Goal: Check status

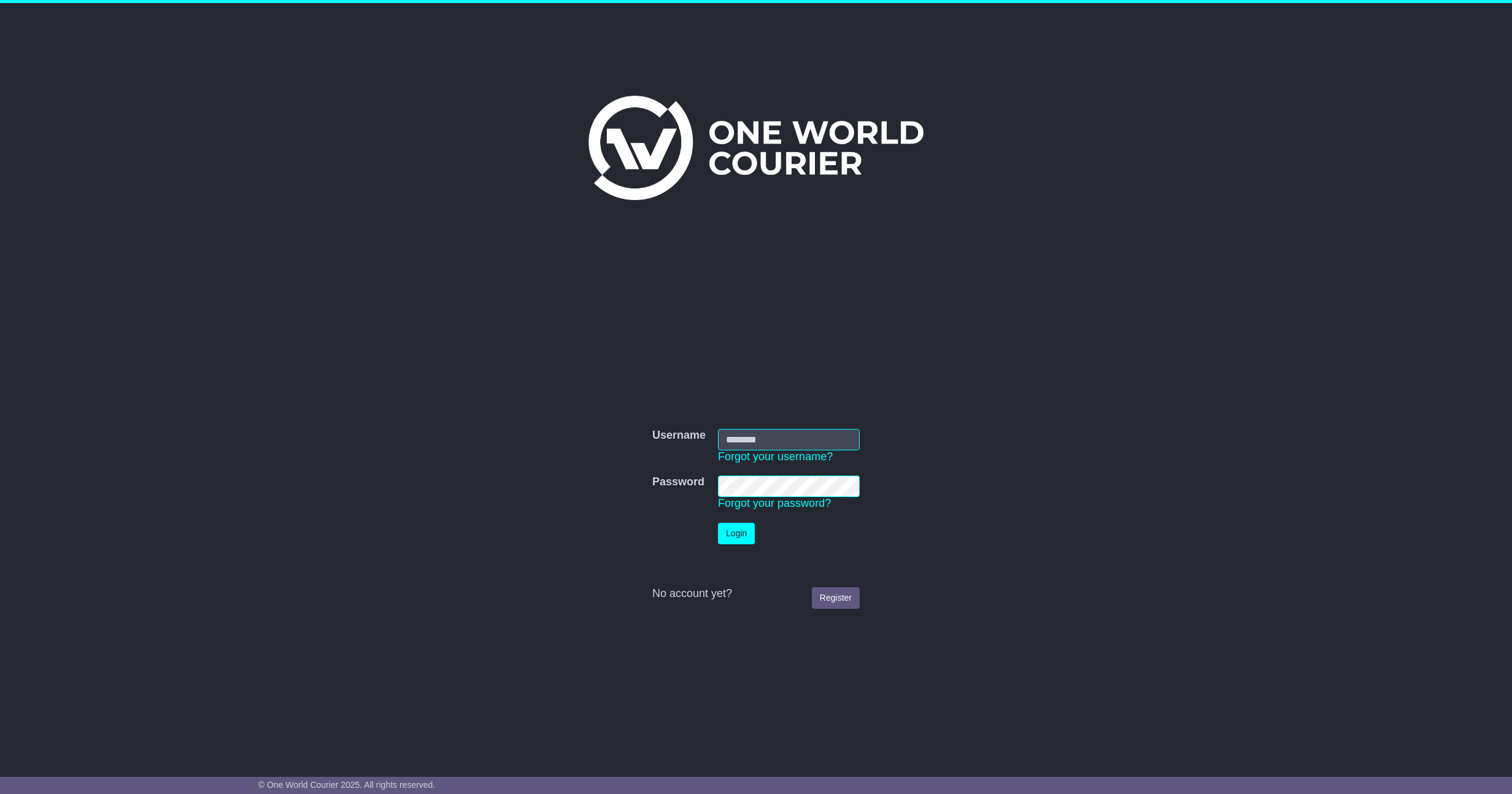
type input "**********"
click at [743, 533] on button "Login" at bounding box center [737, 533] width 37 height 21
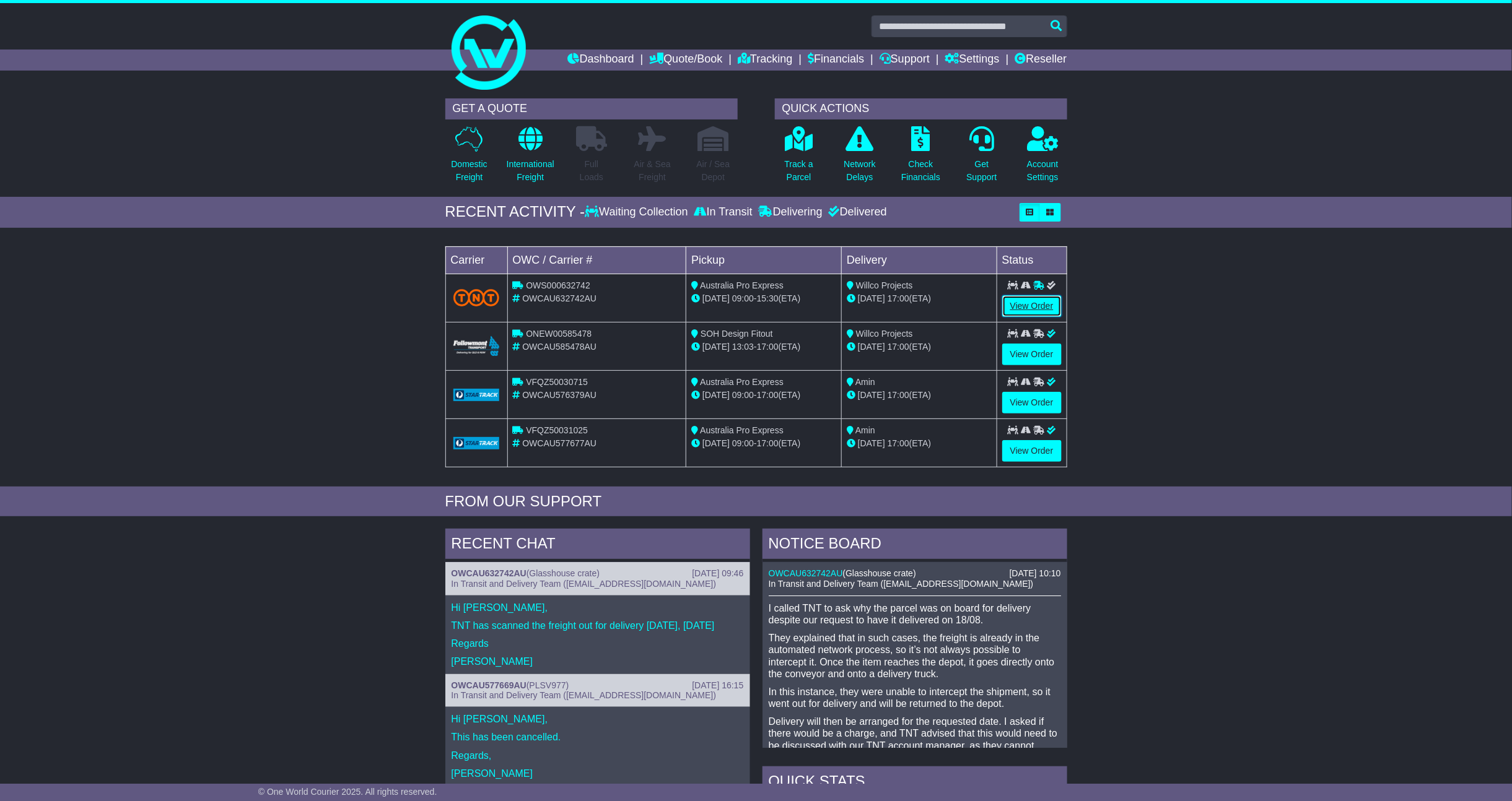
click at [1040, 298] on link "View Order" at bounding box center [1032, 306] width 60 height 22
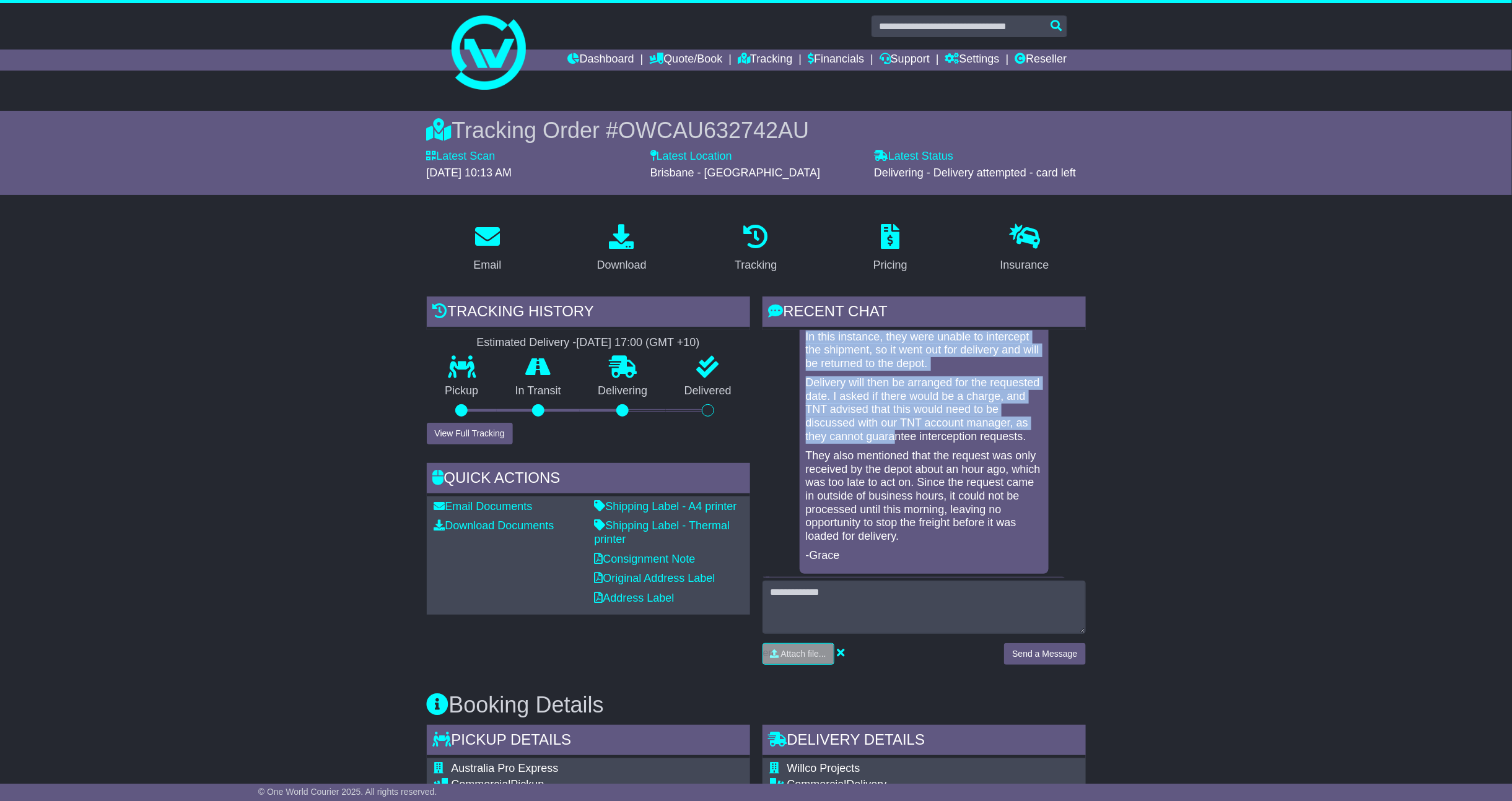
scroll to position [164, 0]
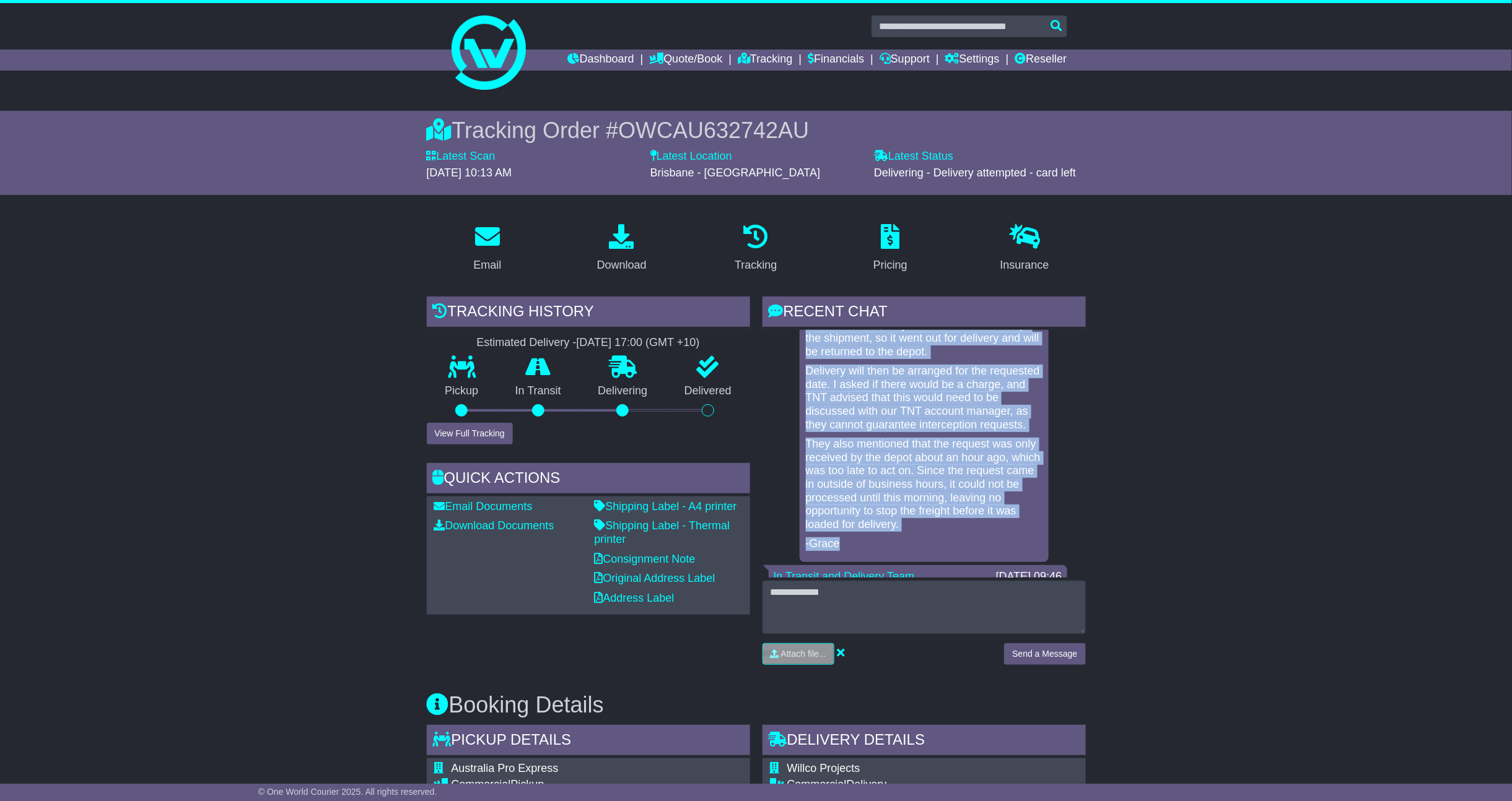
drag, startPoint x: 805, startPoint y: 369, endPoint x: 954, endPoint y: 553, distance: 236.8
click at [954, 552] on div "I called TNT to ask why the parcel was on board for delivery despite our reques…" at bounding box center [924, 376] width 239 height 352
copy div "I called TNT to ask why the parcel was on board for delivery despite our reques…"
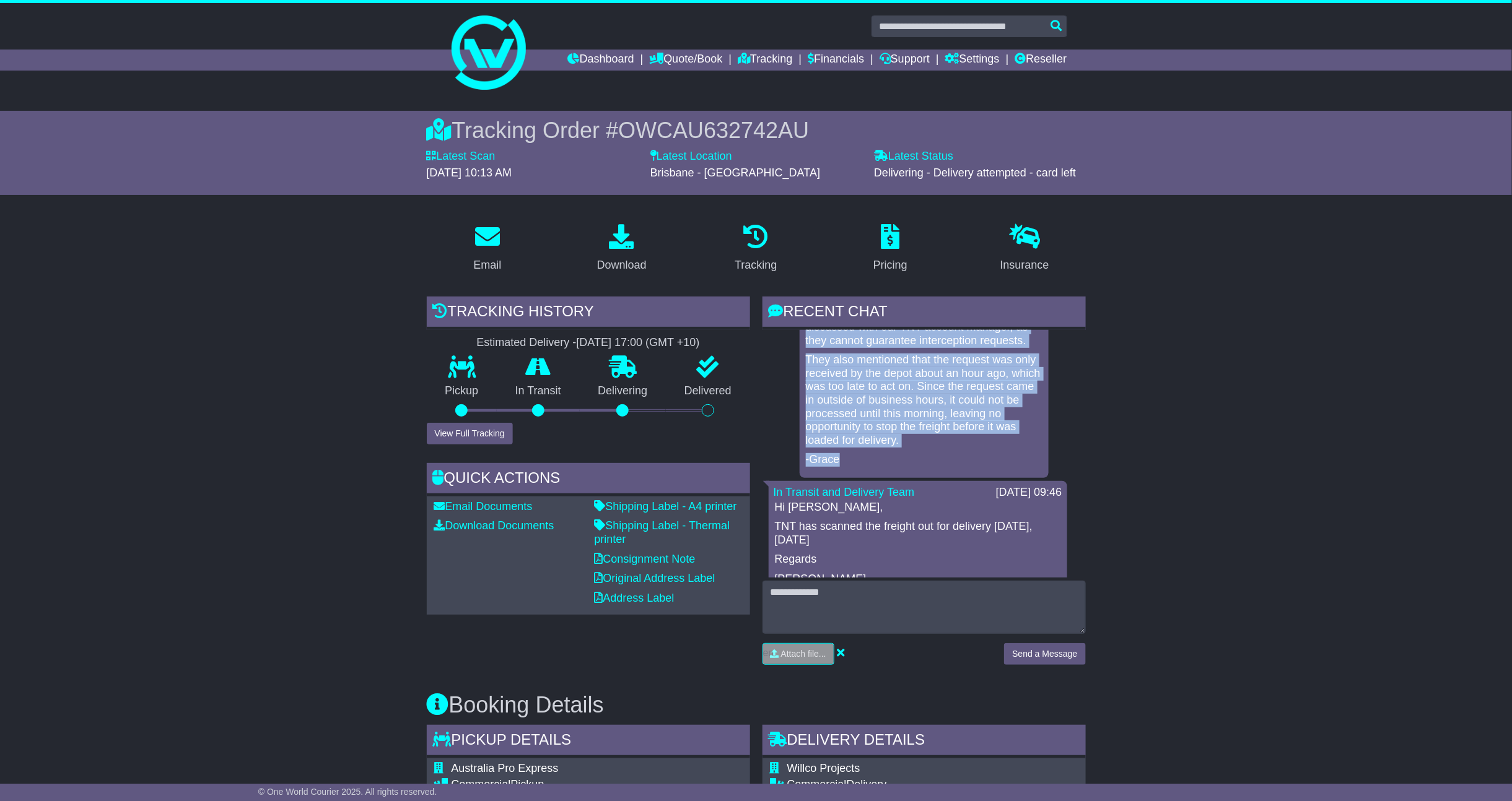
scroll to position [331, 0]
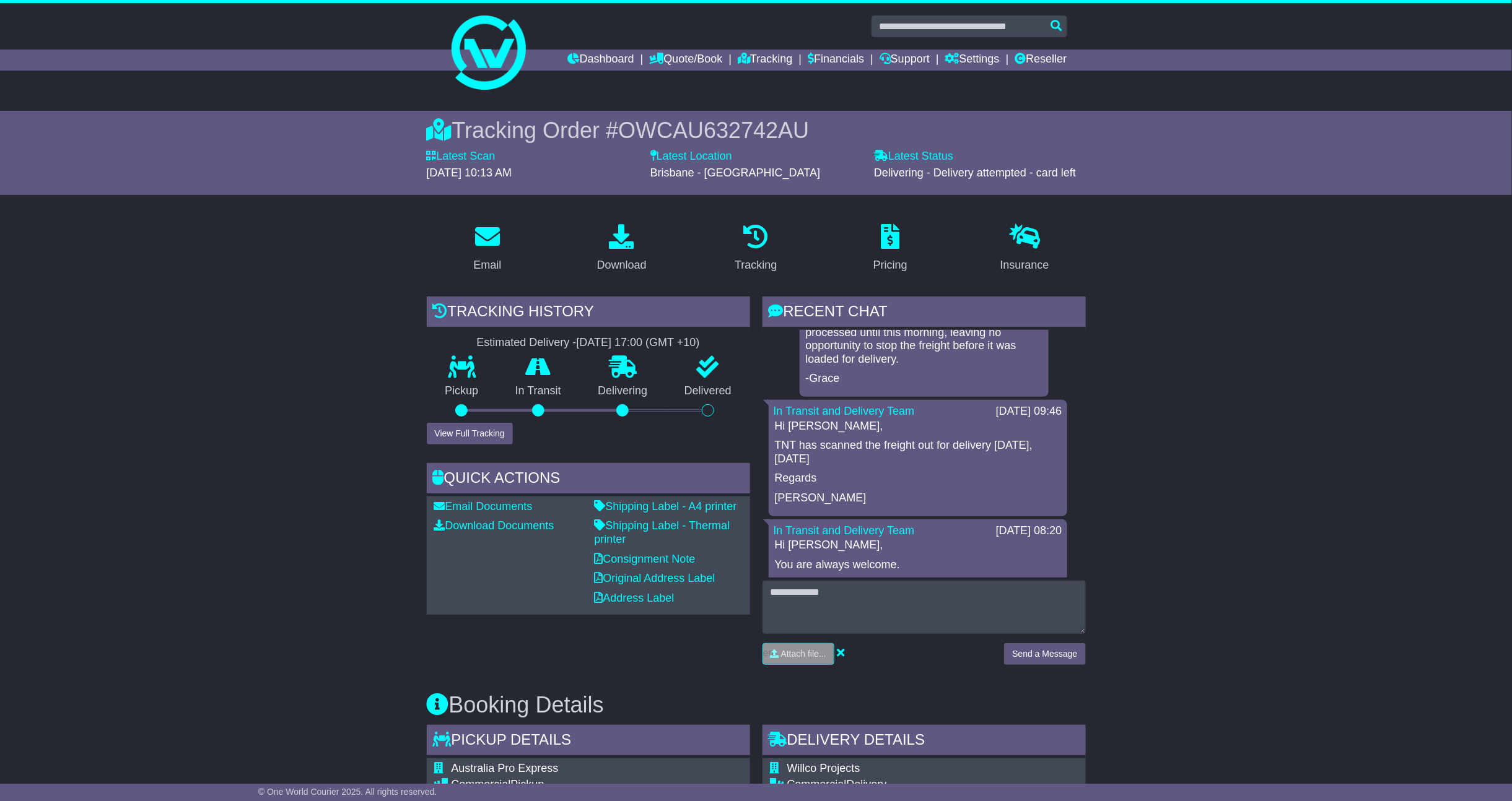
click at [903, 485] on p "Regards" at bounding box center [917, 479] width 287 height 14
drag, startPoint x: 830, startPoint y: 469, endPoint x: 793, endPoint y: 466, distance: 37.1
click at [793, 466] on p "TNT has scanned the freight out for delivery [DATE], [DATE]" at bounding box center [917, 452] width 287 height 26
click at [855, 478] on div "Hi Jack, TNT has scanned the freight out for delivery today, 13/08/2025 Regards…" at bounding box center [917, 462] width 289 height 85
drag, startPoint x: 836, startPoint y: 472, endPoint x: 773, endPoint y: 458, distance: 64.5
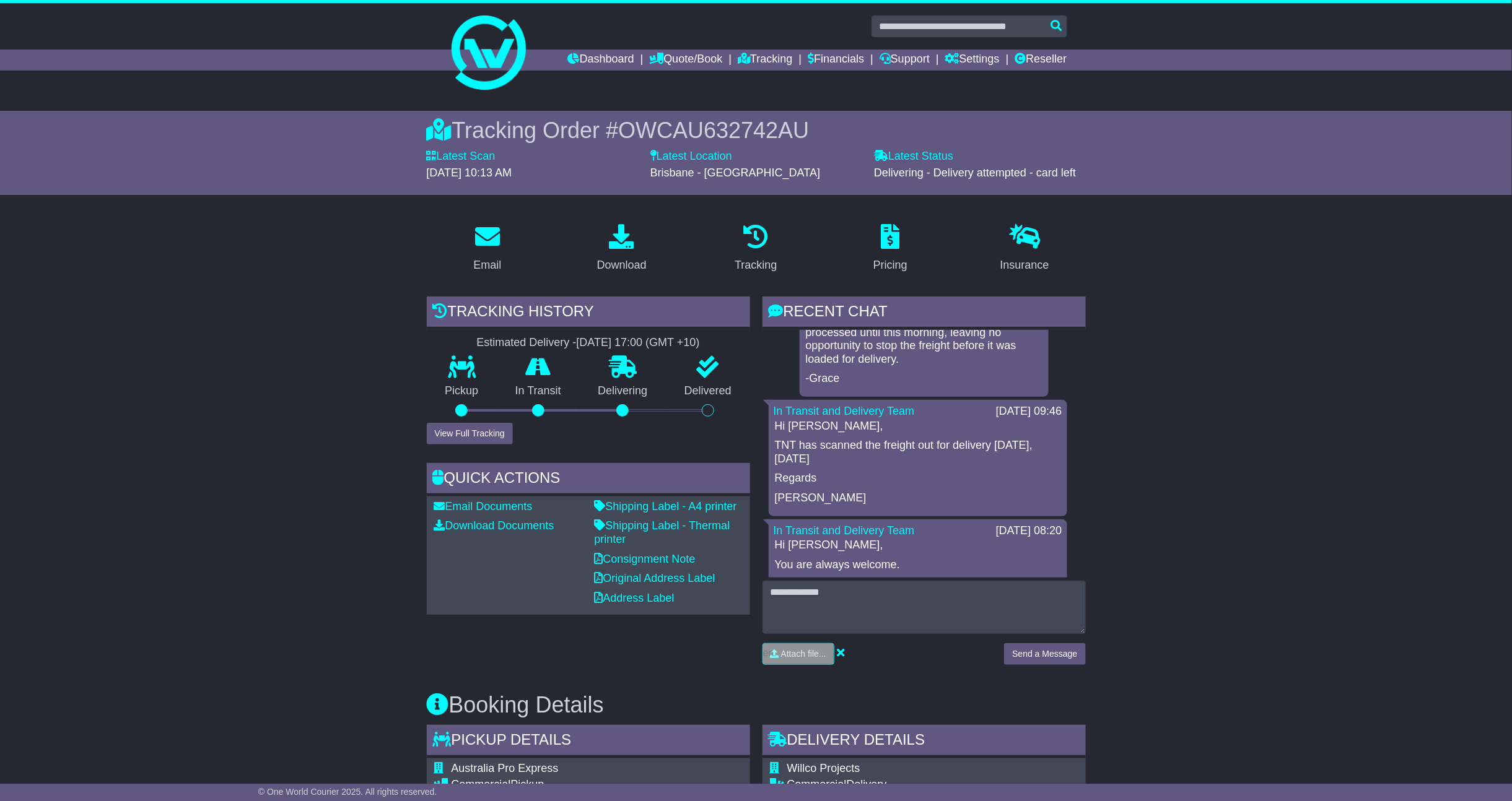
click at [774, 458] on div "Hi Jack, TNT has scanned the freight out for delivery today, 13/08/2025 Regards…" at bounding box center [917, 462] width 289 height 85
copy p "TNT has scanned the freight out for delivery [DATE], [DATE]"
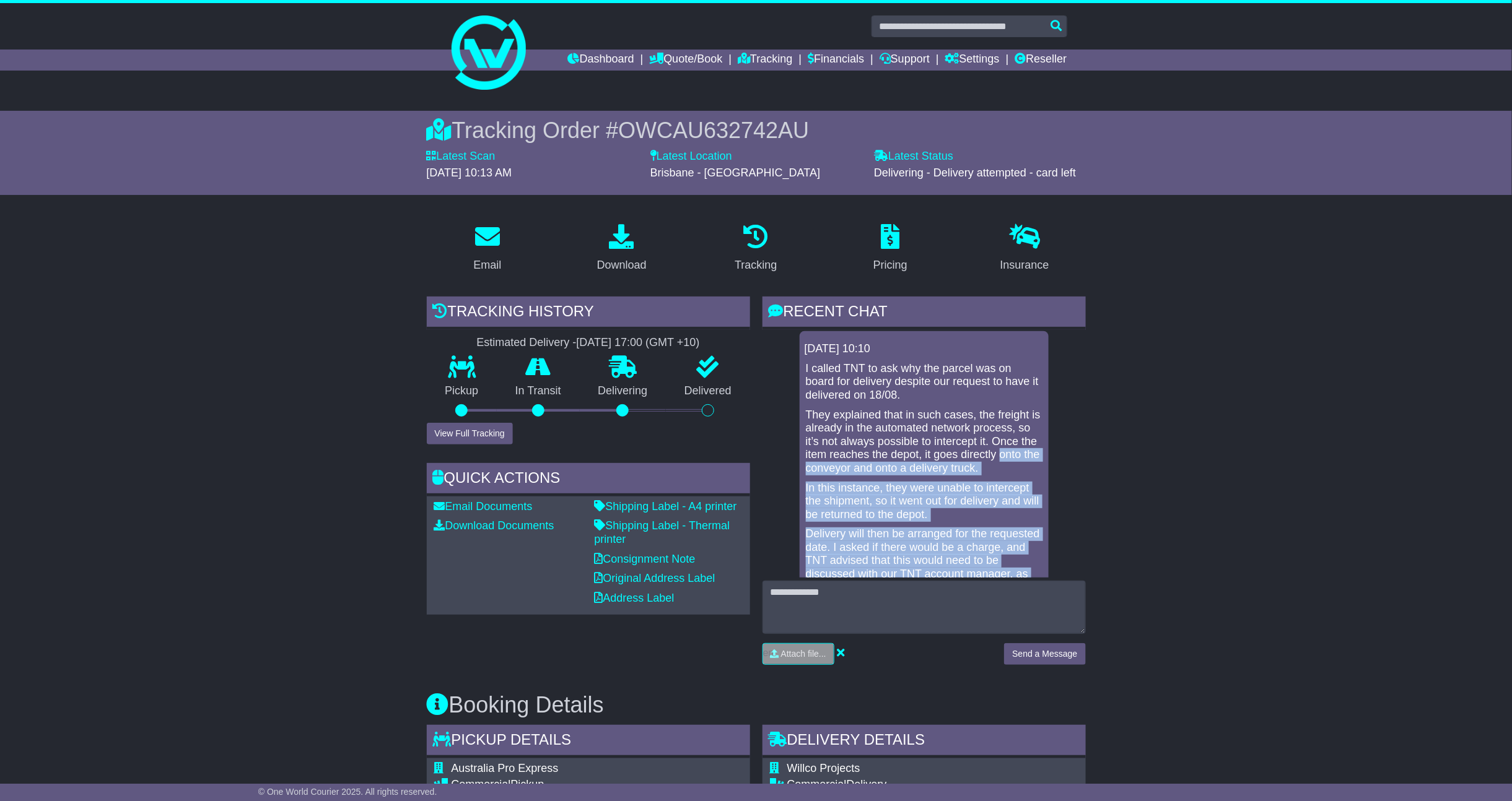
scroll to position [0, 0]
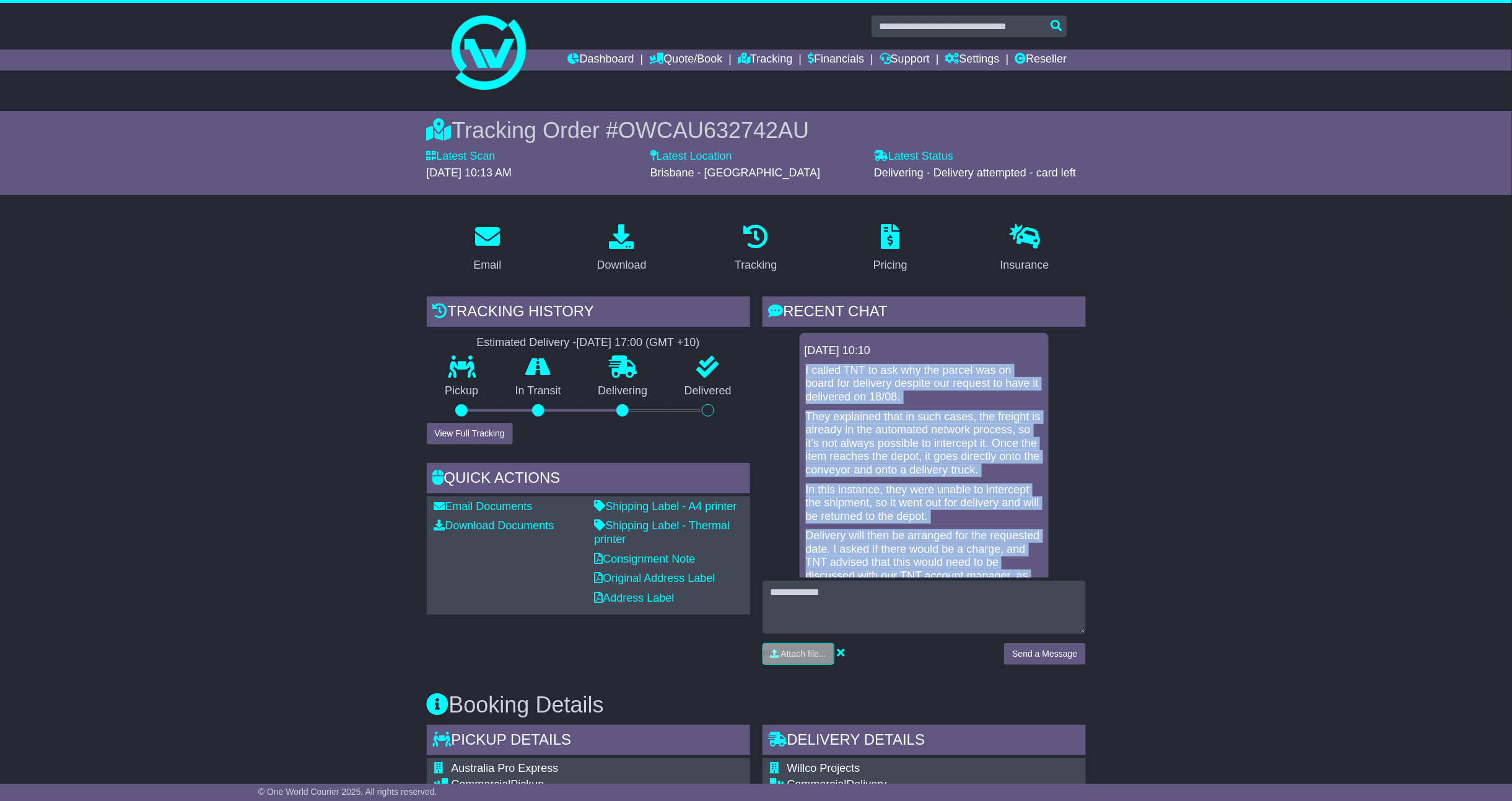
drag, startPoint x: 900, startPoint y: 537, endPoint x: 806, endPoint y: 363, distance: 197.8
click at [806, 364] on div "I called TNT to ask why the parcel was on board for delivery despite our reques…" at bounding box center [924, 540] width 239 height 352
copy div "I called TNT to ask why the parcel was on board for delivery despite our reques…"
click at [961, 411] on p "They explained that in such cases, the freight is already in the automated netw…" at bounding box center [924, 444] width 237 height 67
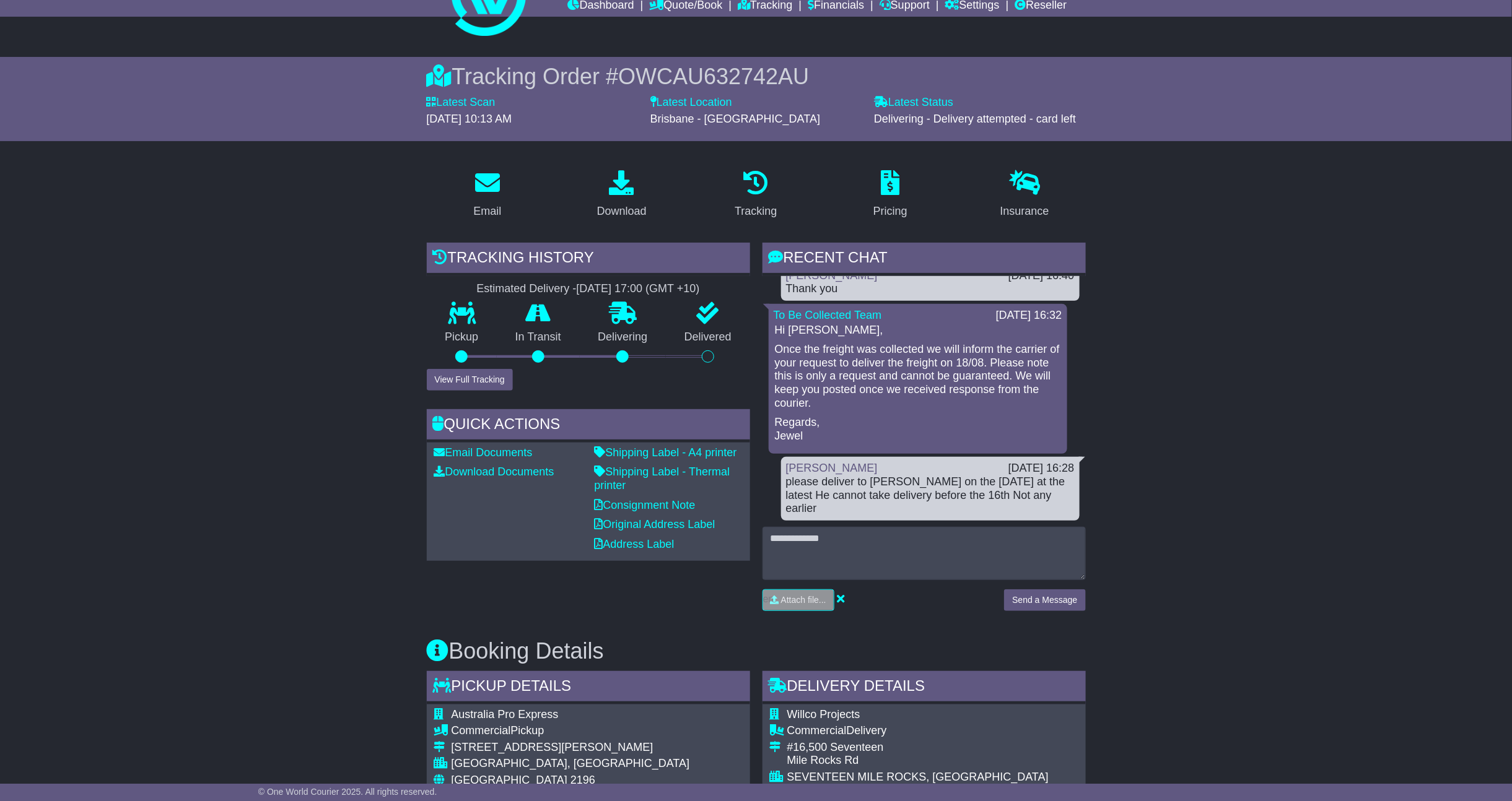
scroll to position [82, 0]
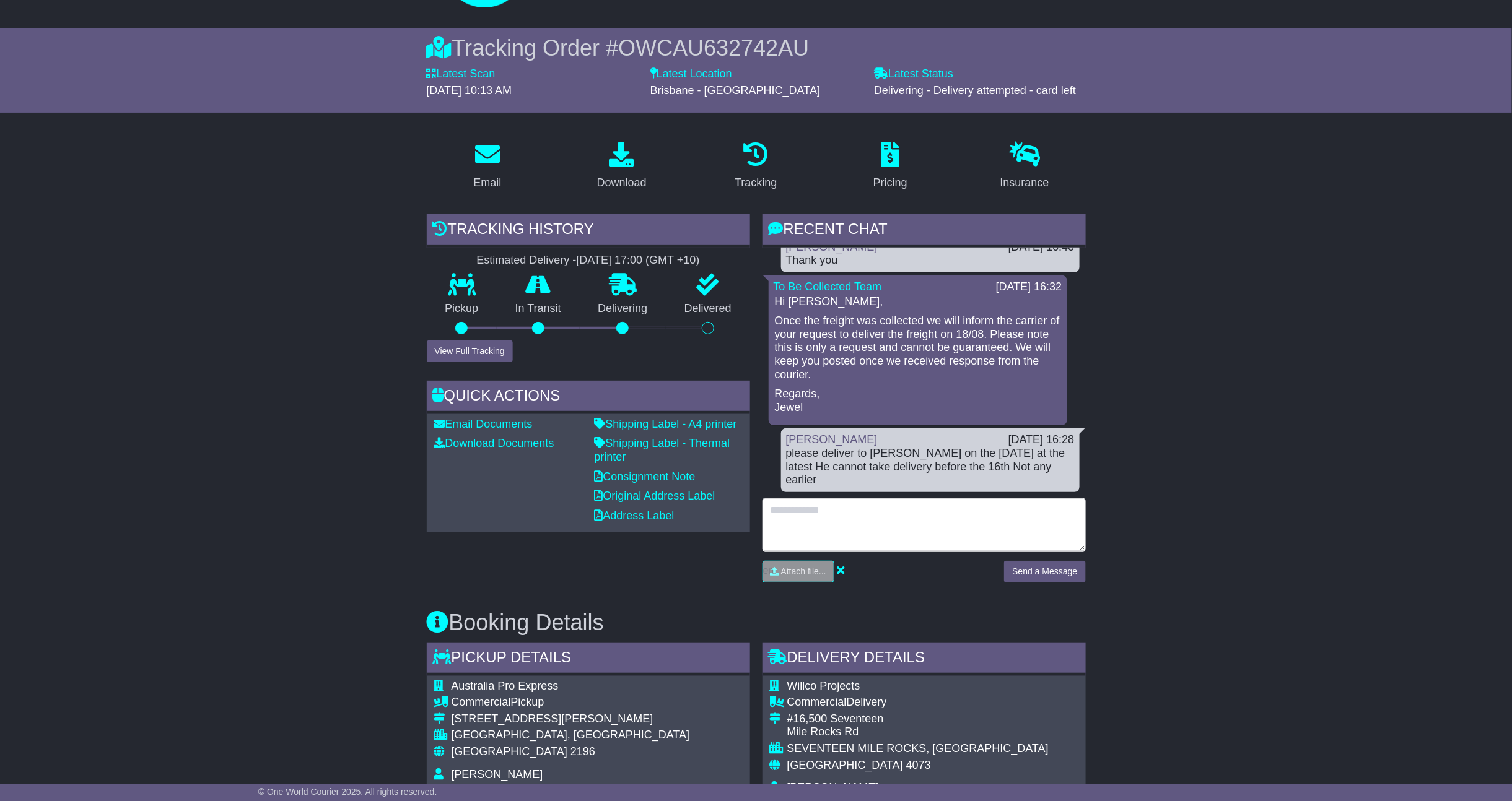
click at [911, 516] on textarea at bounding box center [923, 525] width 324 height 53
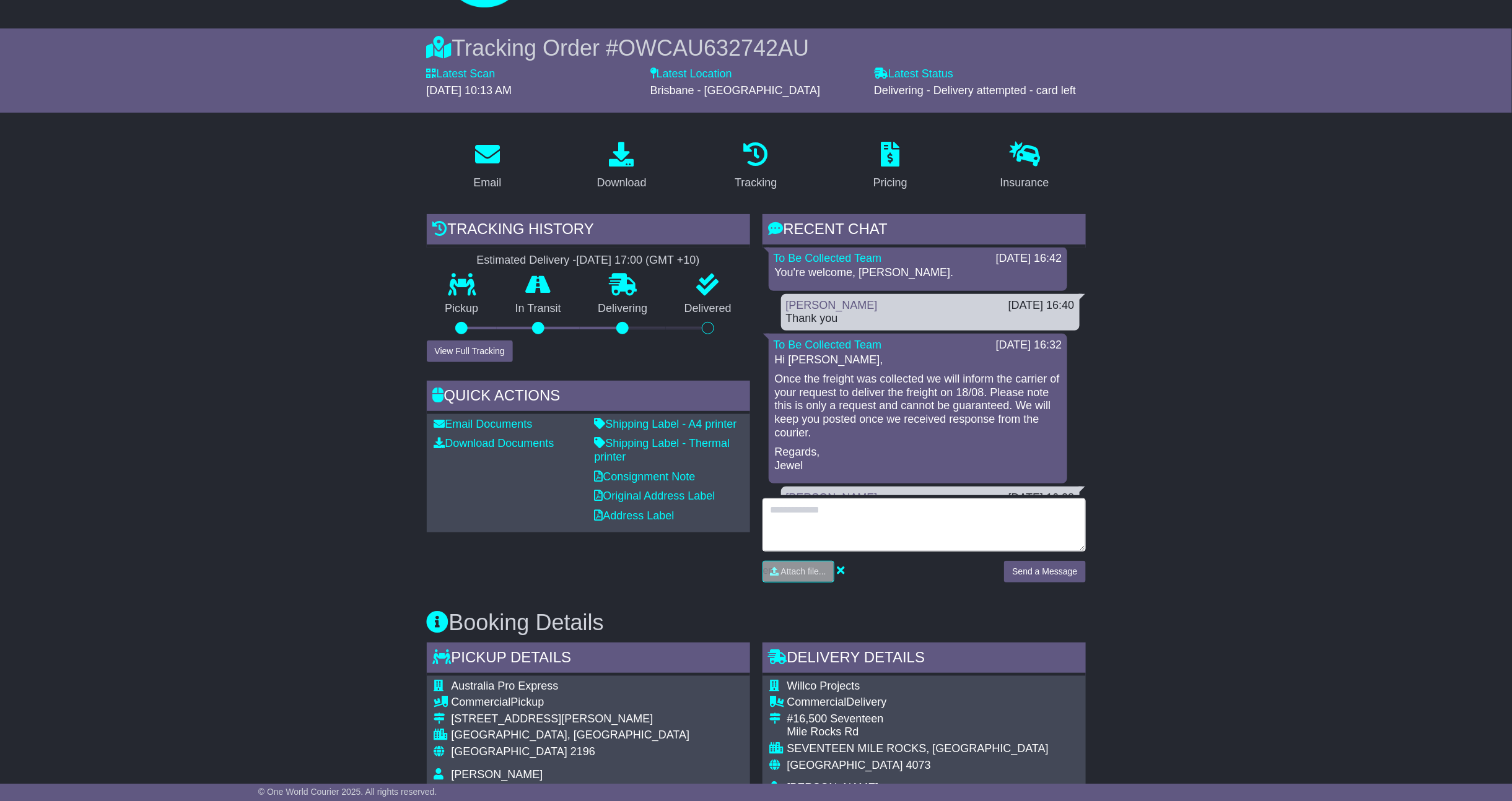
scroll to position [1034, 0]
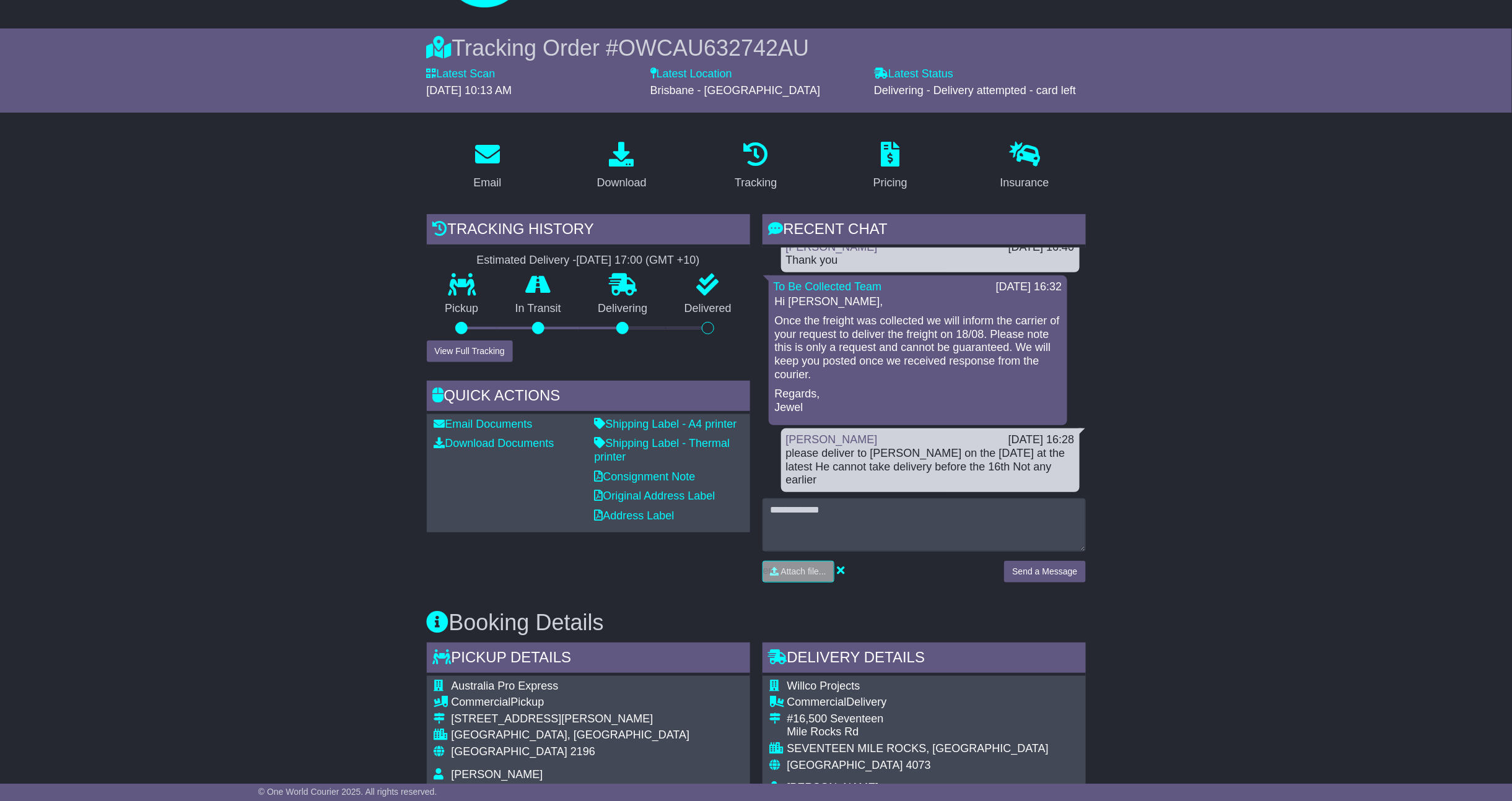
drag, startPoint x: 1007, startPoint y: 463, endPoint x: 1040, endPoint y: 476, distance: 35.5
click at [1040, 476] on div "please deliver to Michael Williams on the 18th August at the latest He cannot t…" at bounding box center [930, 467] width 289 height 40
click at [999, 476] on div "please deliver to Michael Williams on the 18th August at the latest He cannot t…" at bounding box center [930, 467] width 289 height 40
click at [1006, 466] on div "please deliver to Michael Williams on the 18th August at the latest He cannot t…" at bounding box center [930, 467] width 289 height 40
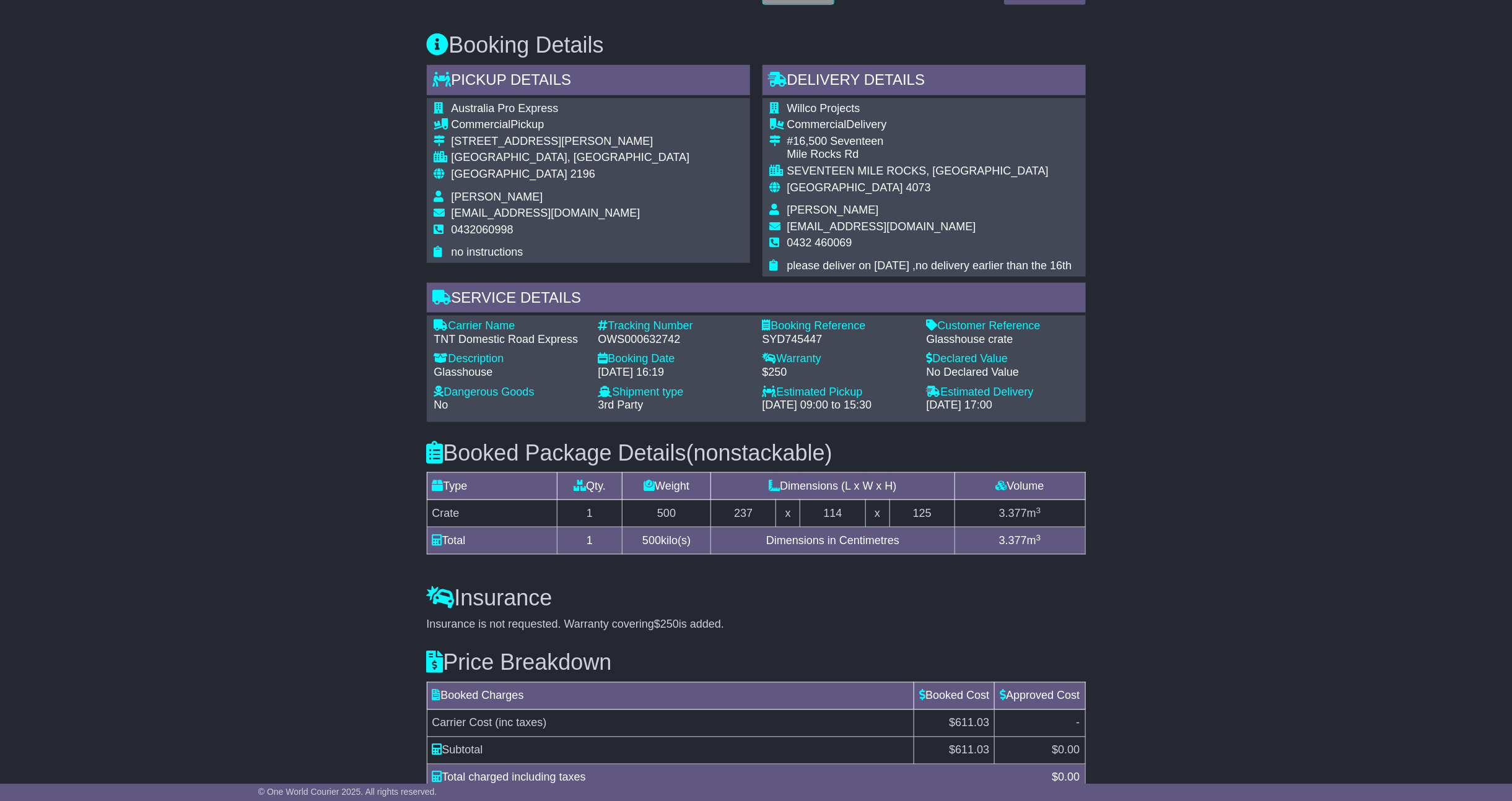
scroll to position [734, 0]
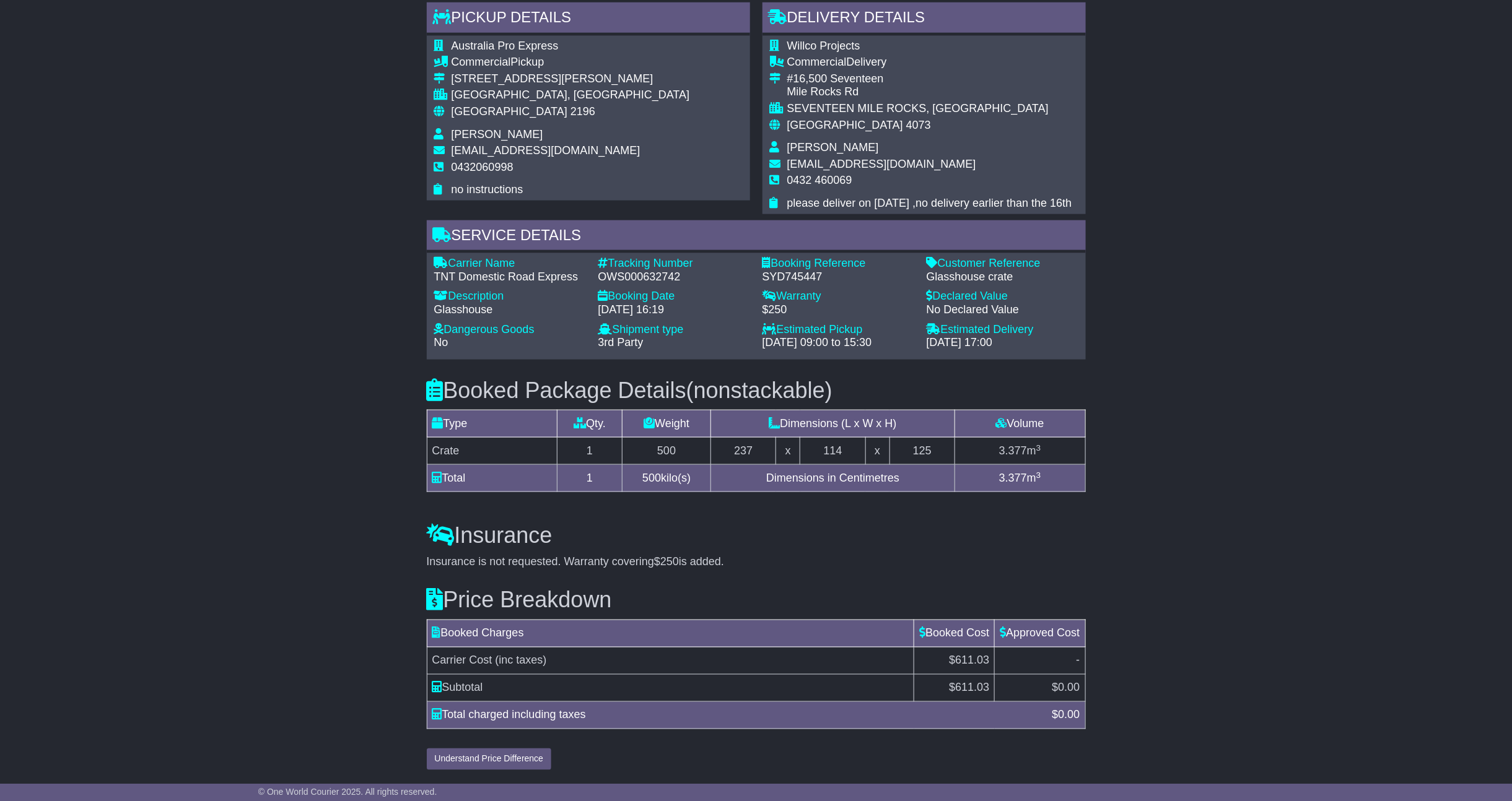
click at [483, 712] on div "Total charged including taxes" at bounding box center [736, 715] width 620 height 17
click at [917, 678] on td "$ 611.03" at bounding box center [955, 689] width 80 height 27
click at [950, 659] on span "$611.03" at bounding box center [968, 660] width 40 height 13
drag, startPoint x: 926, startPoint y: 633, endPoint x: 963, endPoint y: 635, distance: 37.1
click at [963, 635] on td "Booked Cost" at bounding box center [955, 634] width 80 height 27
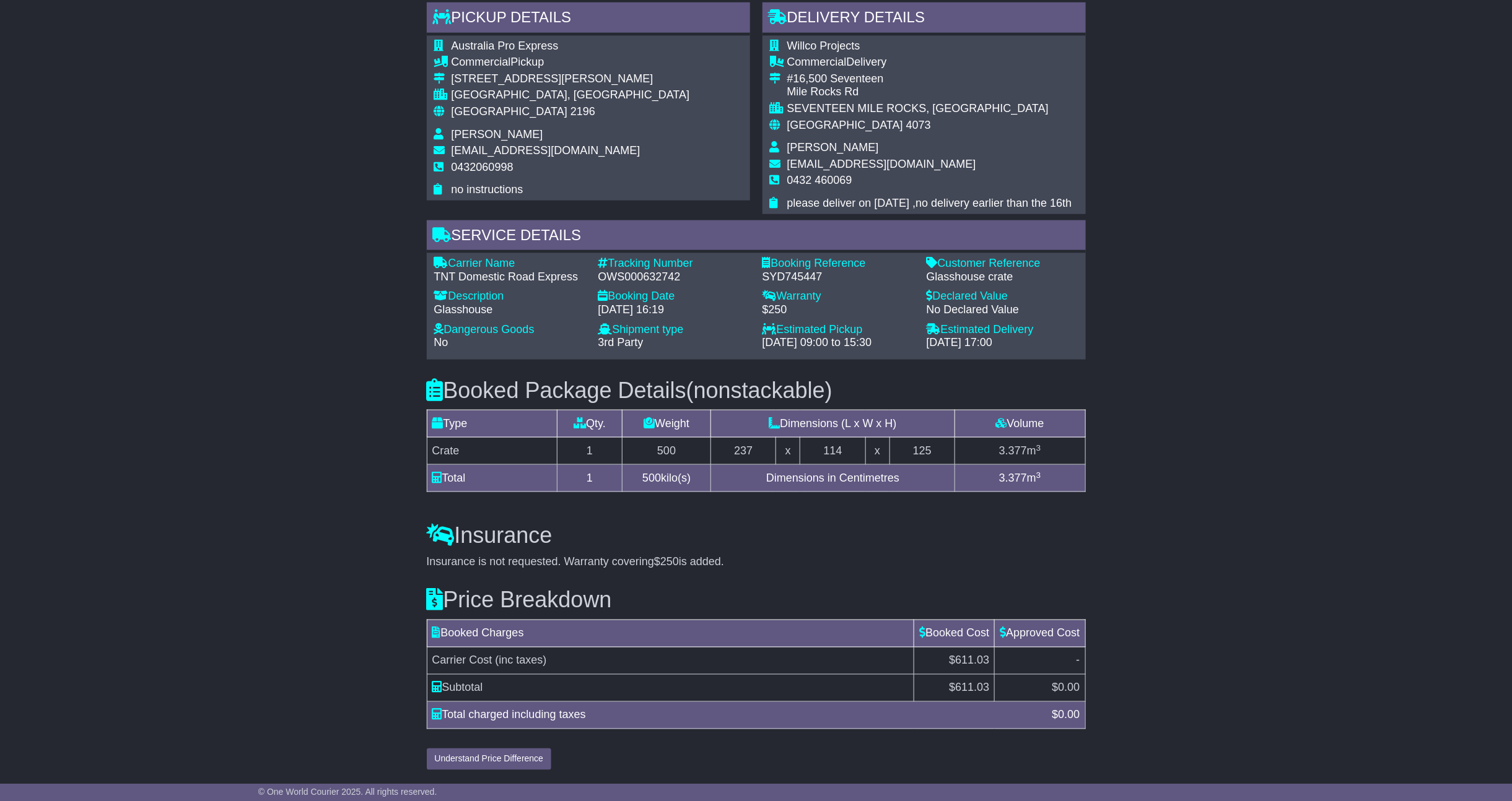
click at [1009, 639] on td "Approved Cost" at bounding box center [1040, 634] width 90 height 27
drag, startPoint x: 1005, startPoint y: 636, endPoint x: 1066, endPoint y: 636, distance: 61.0
click at [1066, 636] on td "Approved Cost" at bounding box center [1040, 634] width 90 height 27
click at [1024, 651] on td "-" at bounding box center [1040, 661] width 90 height 27
click at [529, 668] on td "Carrier Cost (inc taxes)" at bounding box center [670, 661] width 487 height 27
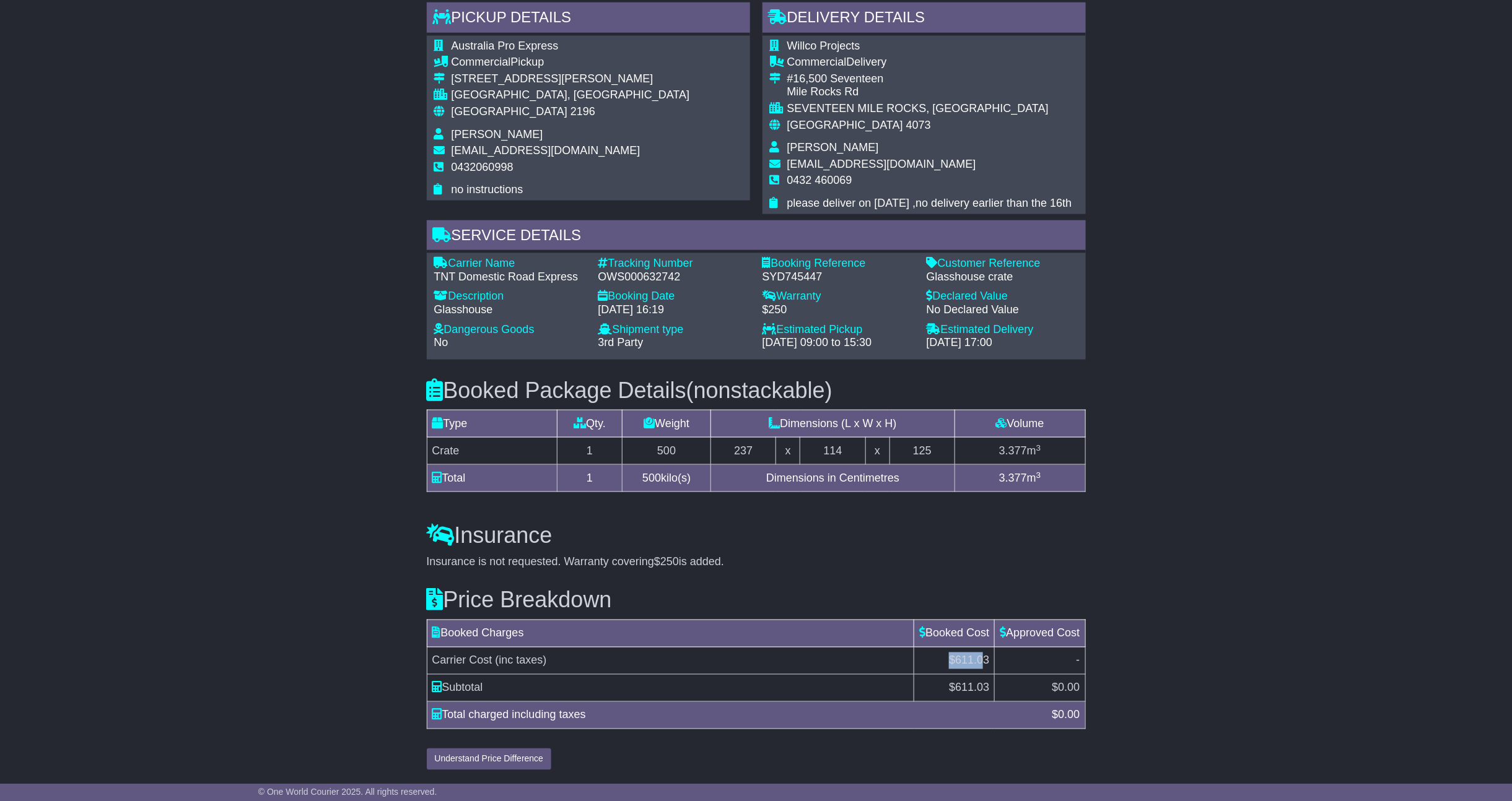
drag, startPoint x: 944, startPoint y: 664, endPoint x: 982, endPoint y: 664, distance: 38.0
click at [982, 664] on td "$611.03" at bounding box center [955, 661] width 80 height 27
click at [961, 682] on span "611.03" at bounding box center [971, 688] width 34 height 13
click at [338, 377] on div "Email Download Tracking Pricing Insurance" at bounding box center [756, 133] width 1512 height 1286
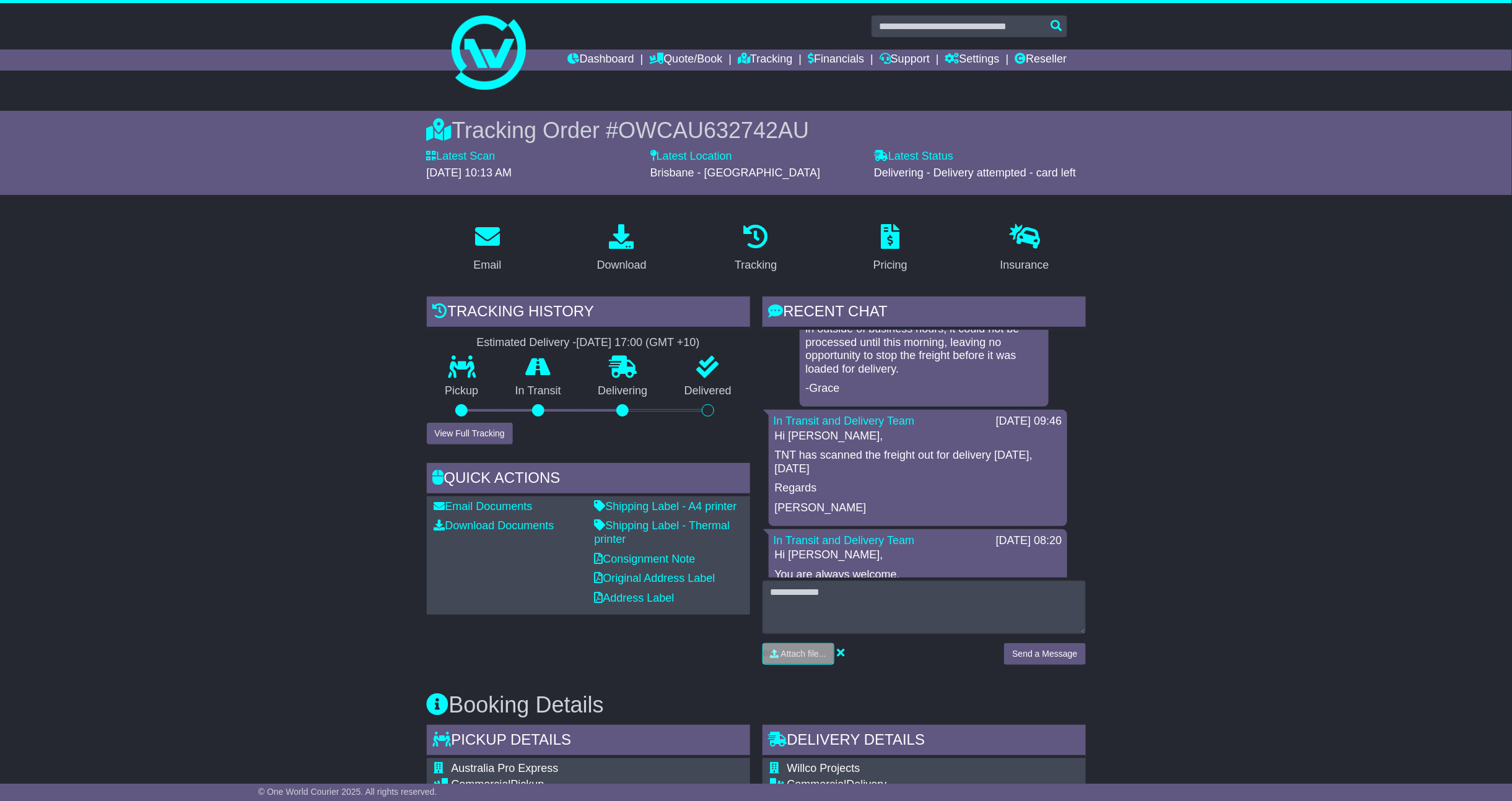
scroll to position [291, 0]
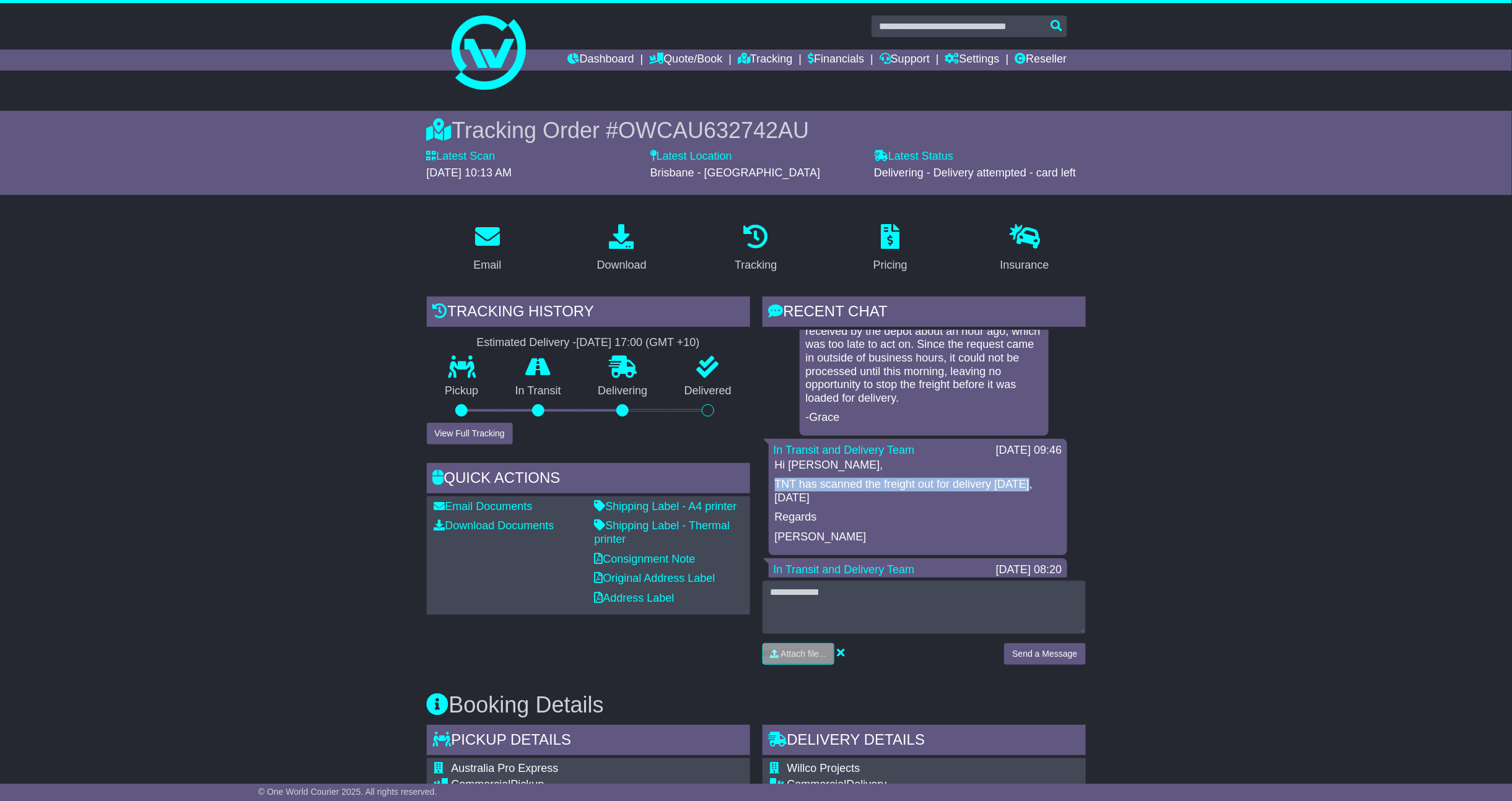
drag, startPoint x: 1023, startPoint y: 500, endPoint x: 773, endPoint y: 501, distance: 250.0
click at [774, 501] on div "Hi Jack, TNT has scanned the freight out for delivery today, 13/08/2025 Regards…" at bounding box center [917, 501] width 289 height 85
click at [875, 504] on p "TNT has scanned the freight out for delivery [DATE], [DATE]" at bounding box center [917, 491] width 287 height 26
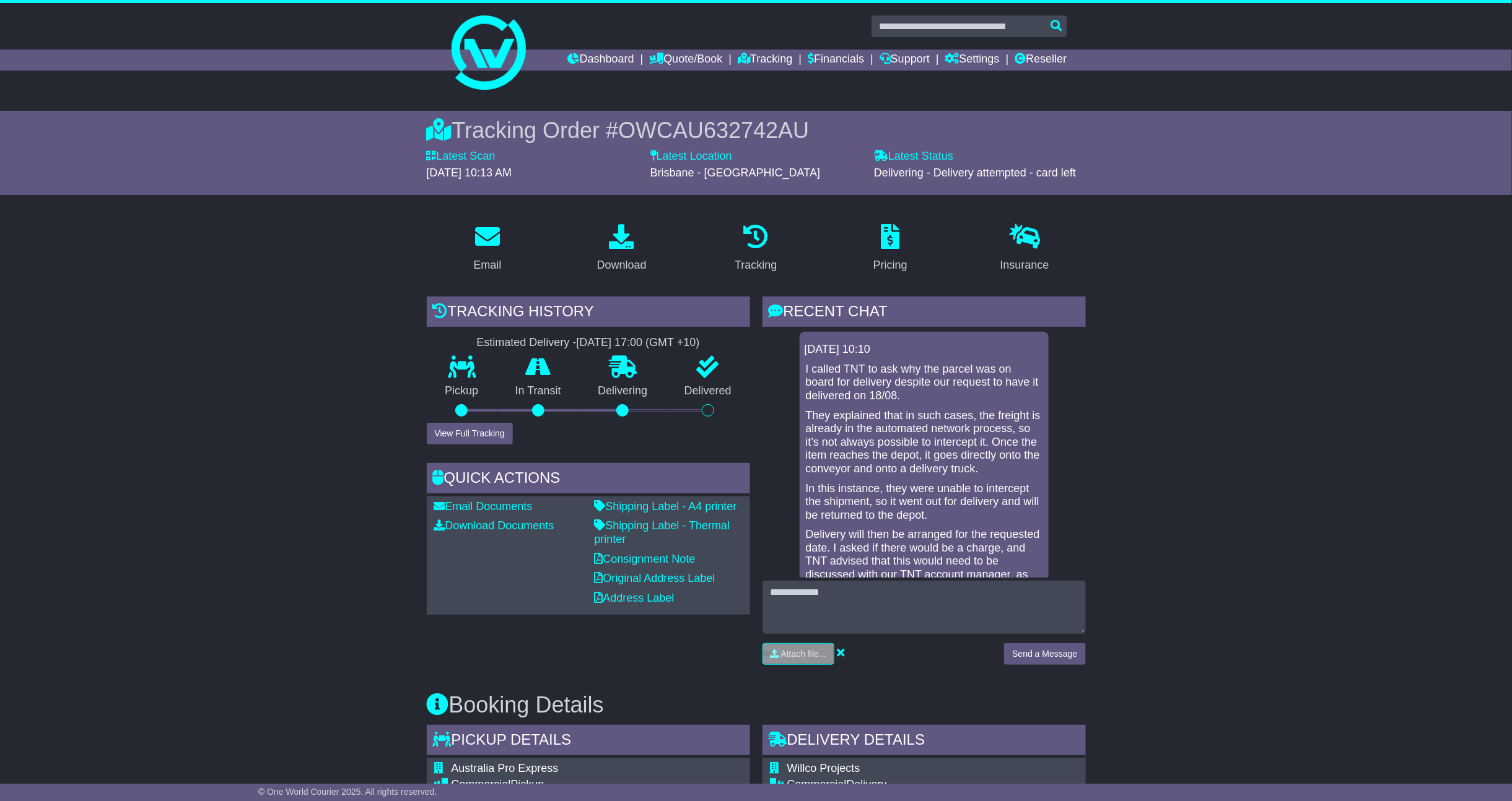
scroll to position [0, 0]
